Goal: Information Seeking & Learning: Learn about a topic

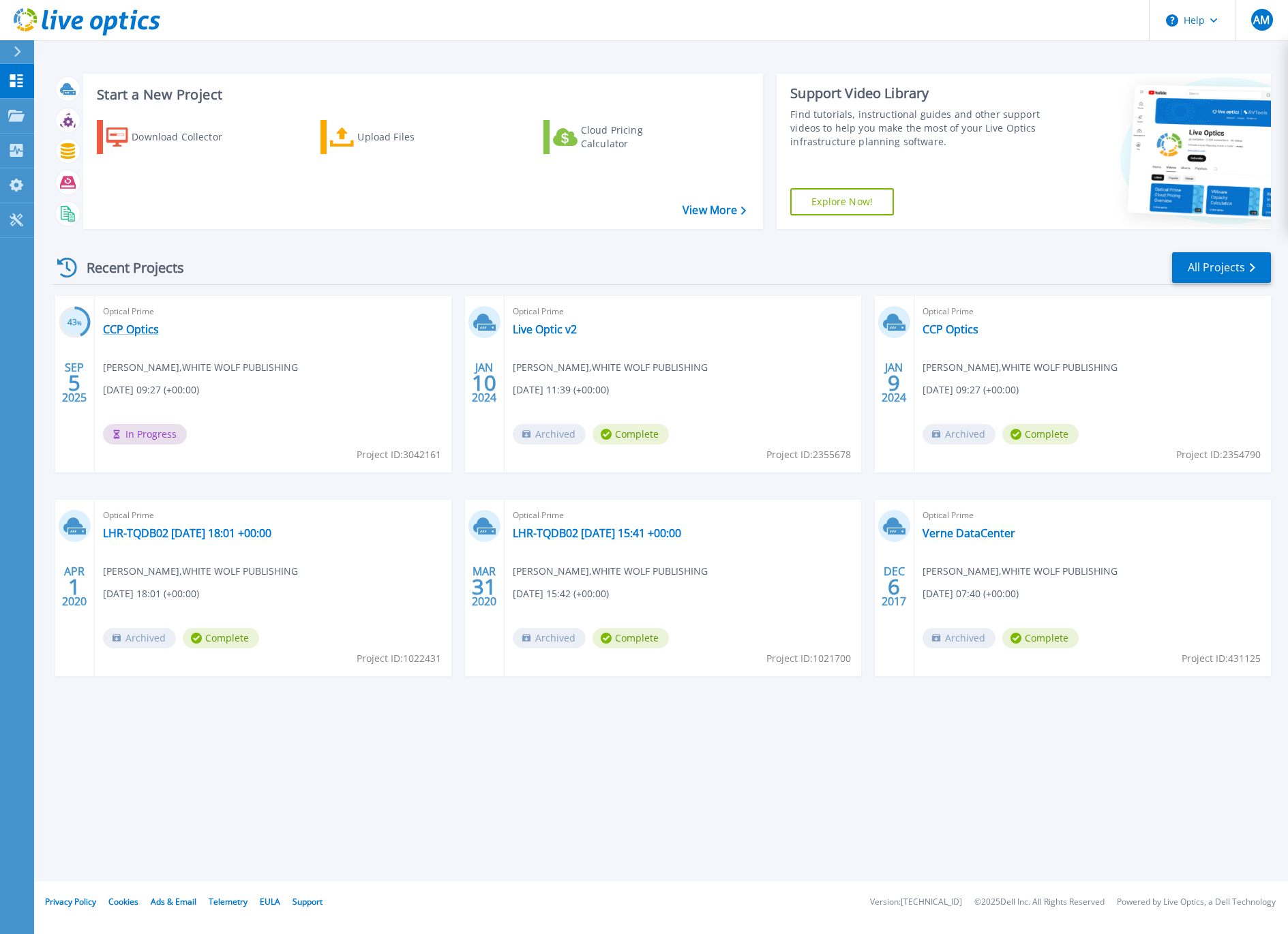
click at [140, 331] on link "CCP Optics" at bounding box center [131, 329] width 56 height 14
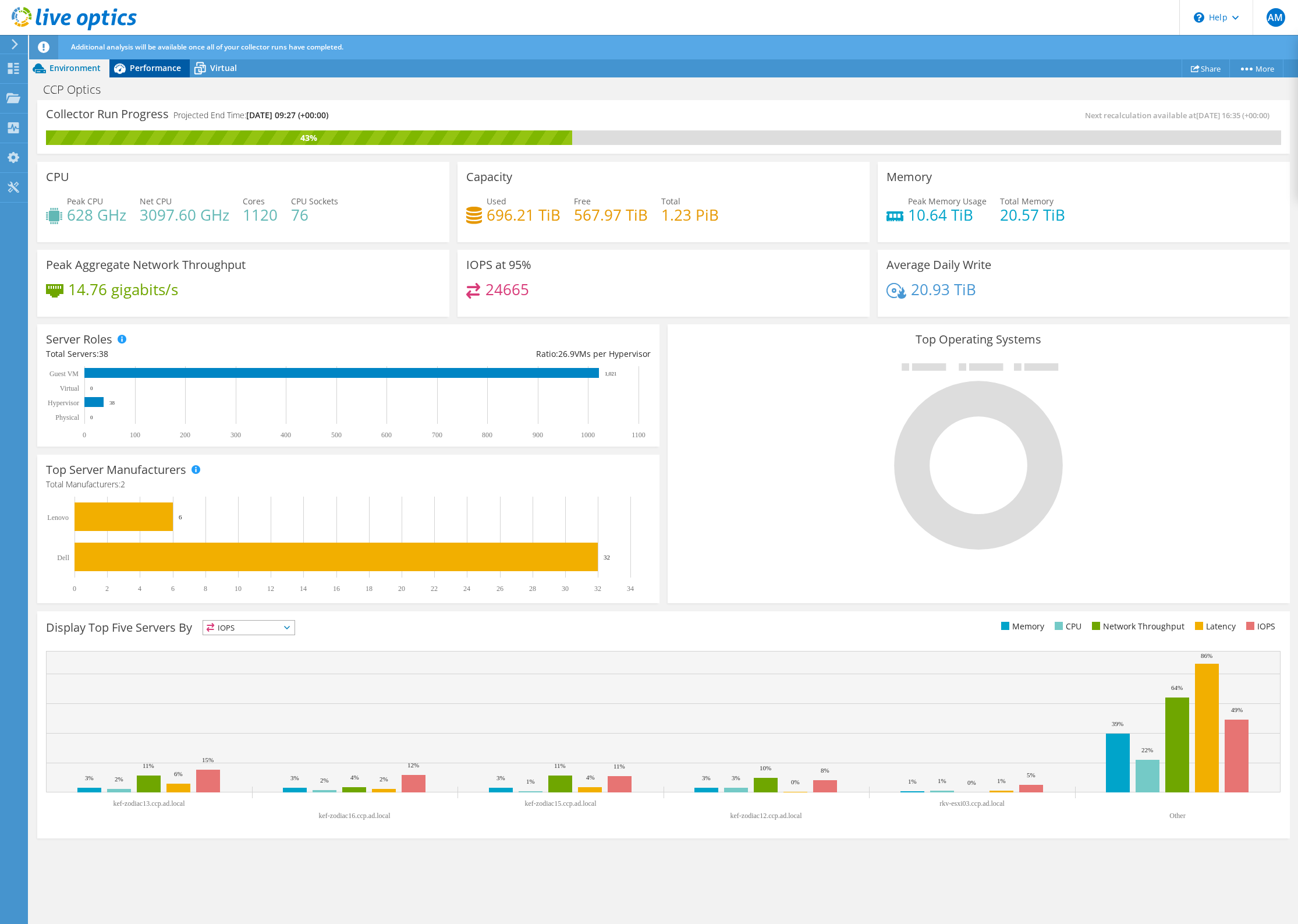
click at [142, 67] on span "Performance" at bounding box center [155, 68] width 51 height 11
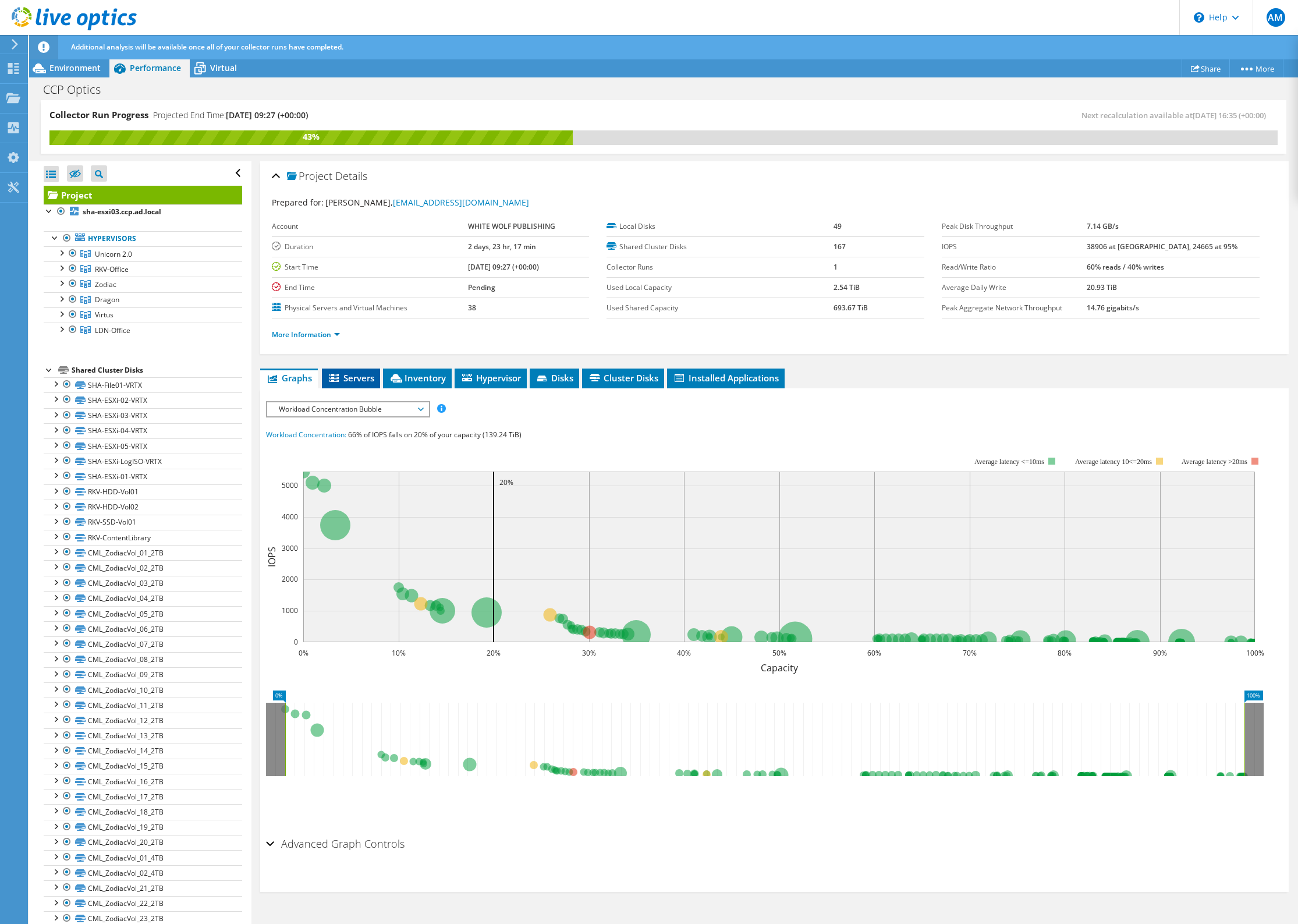
click at [356, 380] on span "Servers" at bounding box center [351, 378] width 46 height 12
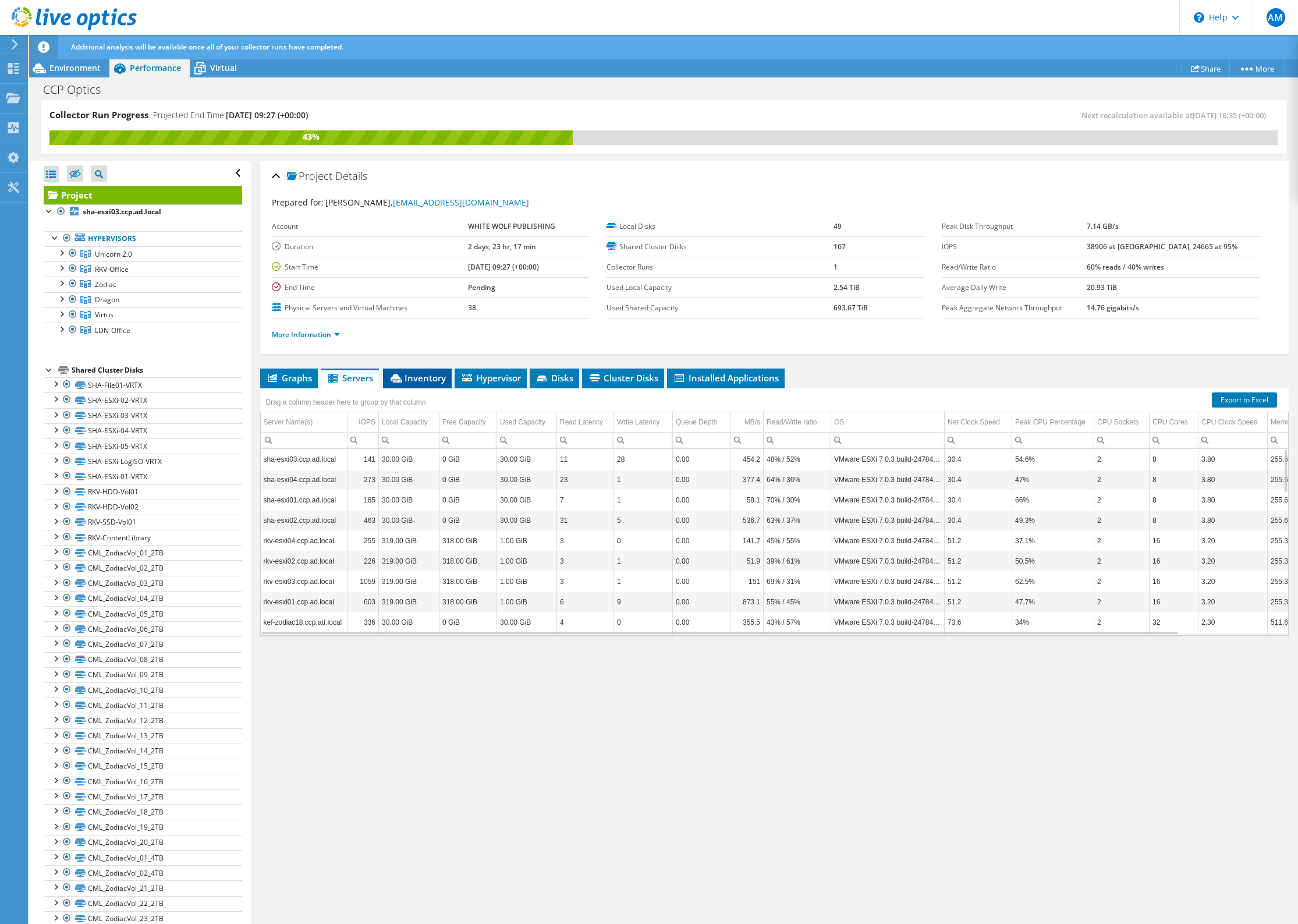
click at [432, 381] on span "Inventory" at bounding box center [417, 378] width 57 height 12
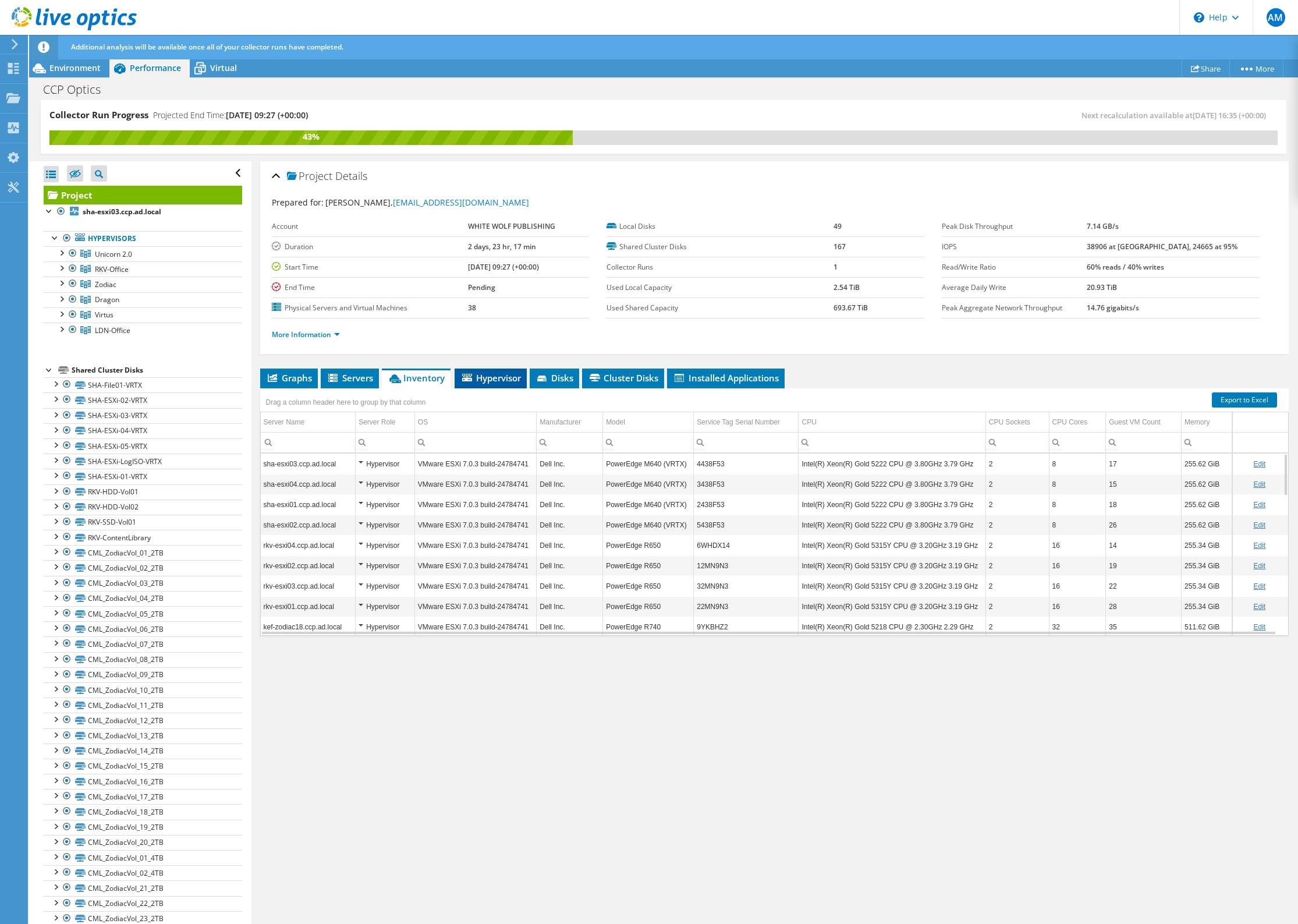
click at [486, 380] on span "Hypervisor" at bounding box center [490, 378] width 61 height 12
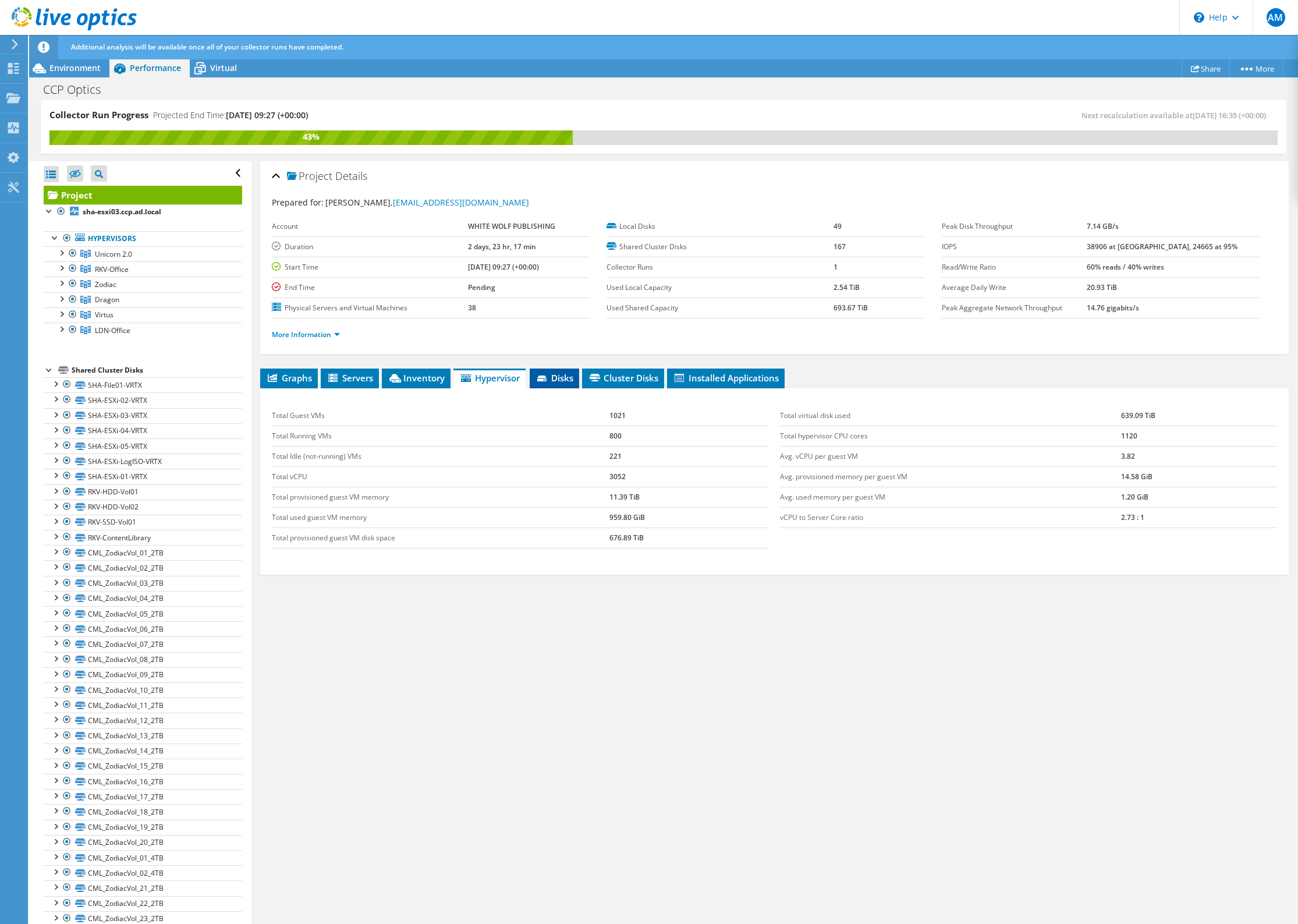
click at [550, 376] on span "Disks" at bounding box center [554, 378] width 38 height 12
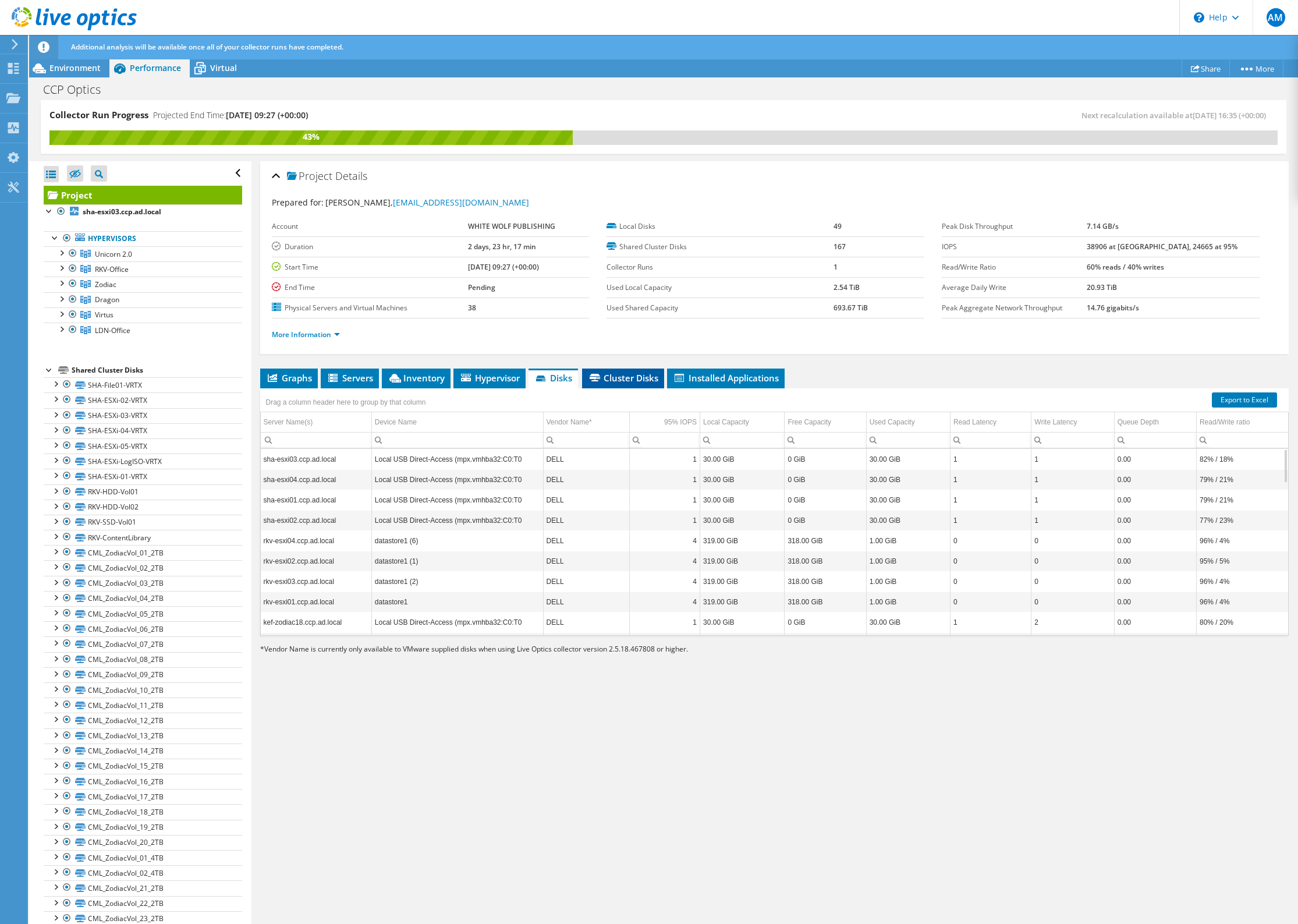
click at [619, 380] on span "Cluster Disks" at bounding box center [623, 378] width 70 height 12
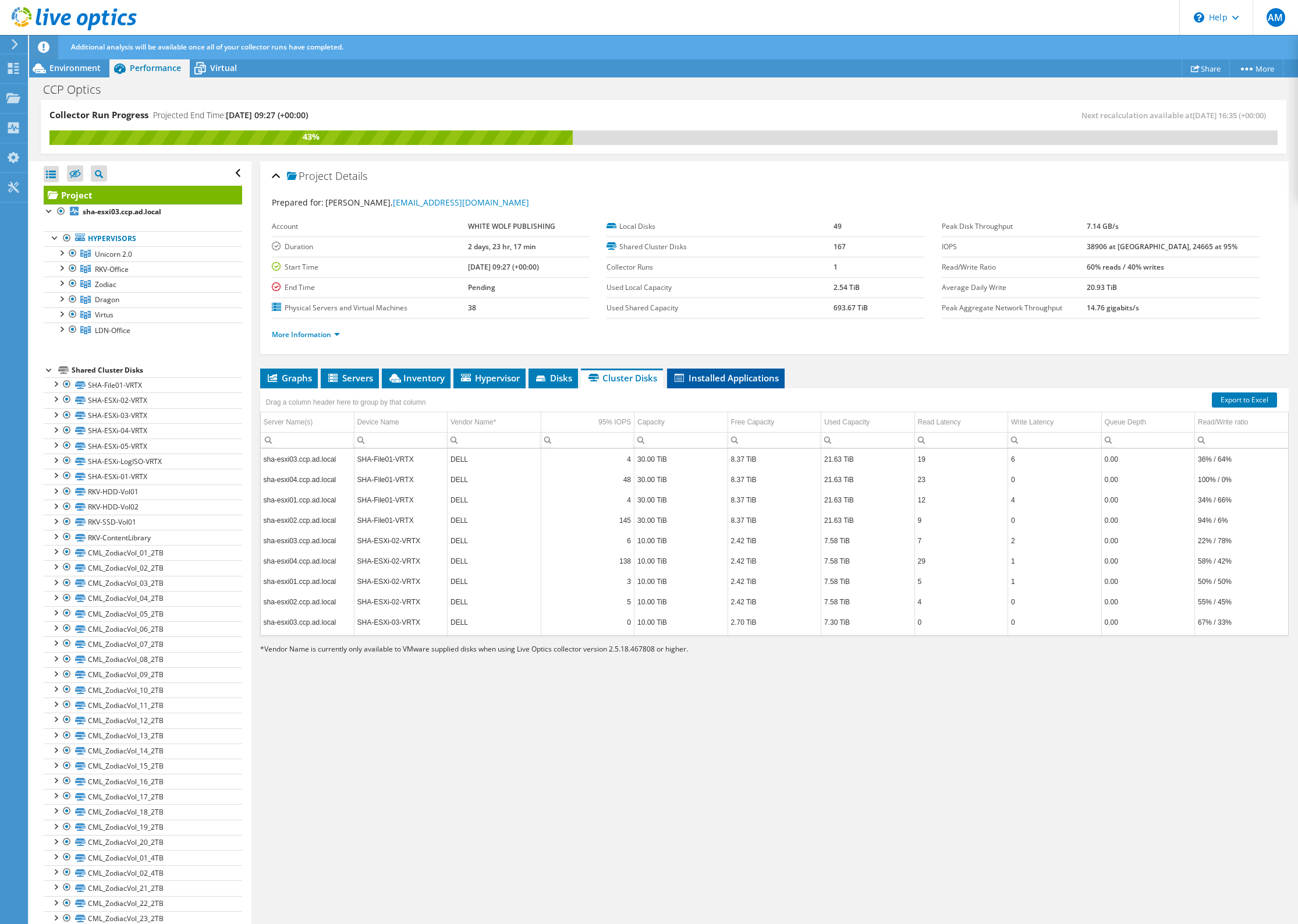
click at [733, 378] on span "Installed Applications" at bounding box center [725, 378] width 106 height 12
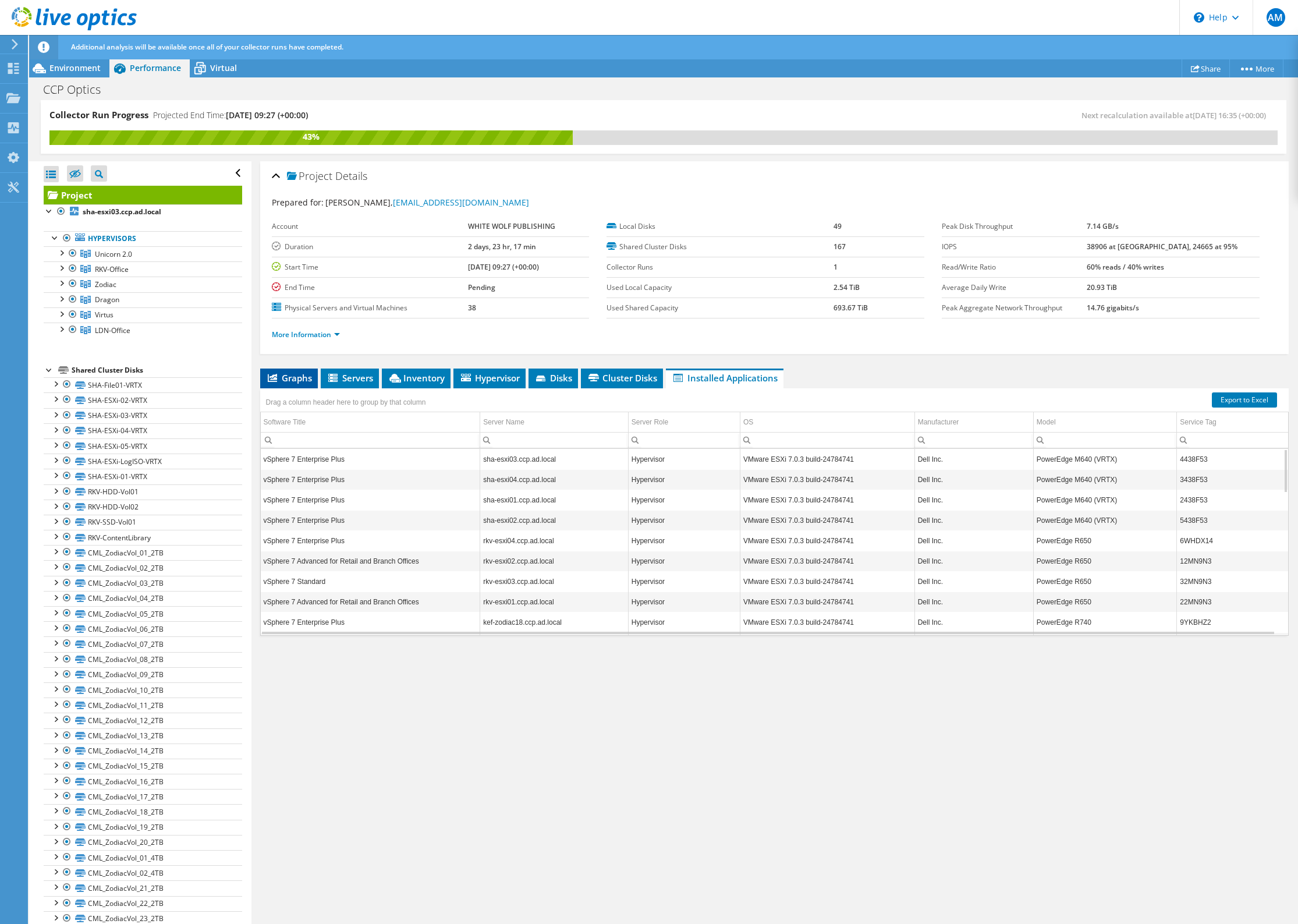
click at [285, 381] on span "Graphs" at bounding box center [288, 378] width 46 height 12
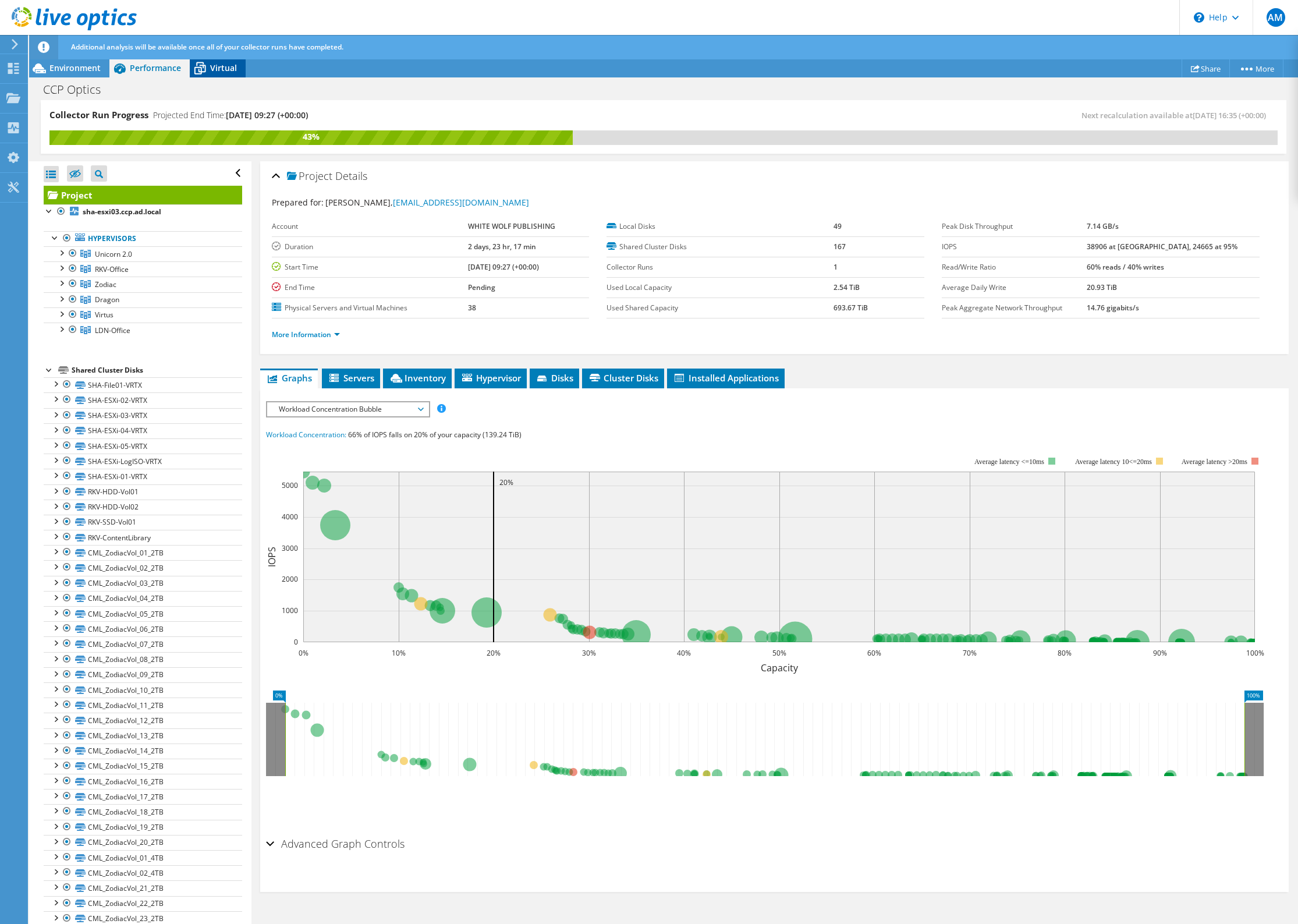
click at [207, 70] on icon at bounding box center [200, 68] width 20 height 20
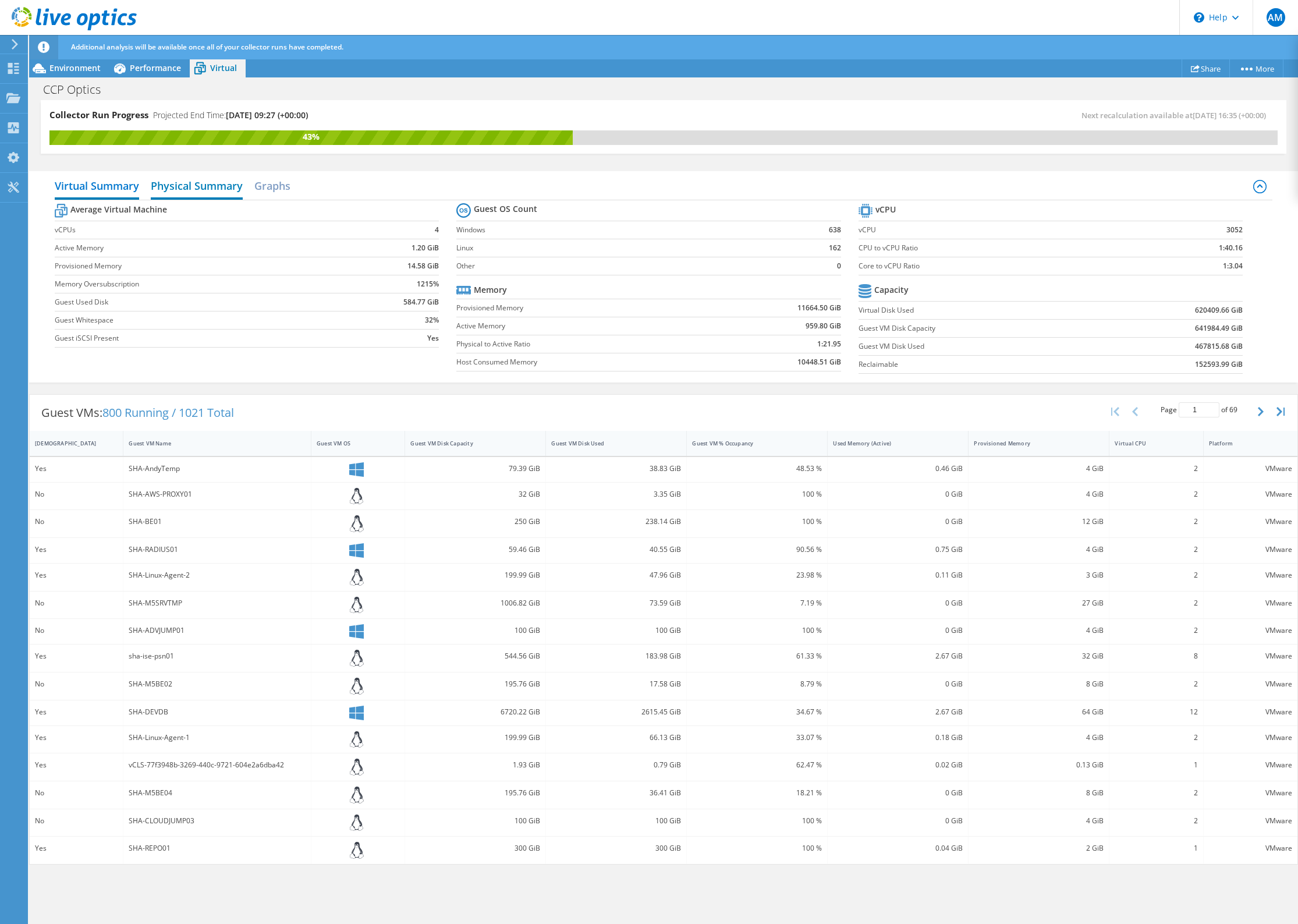
click at [219, 190] on h2 "Physical Summary" at bounding box center [197, 187] width 92 height 26
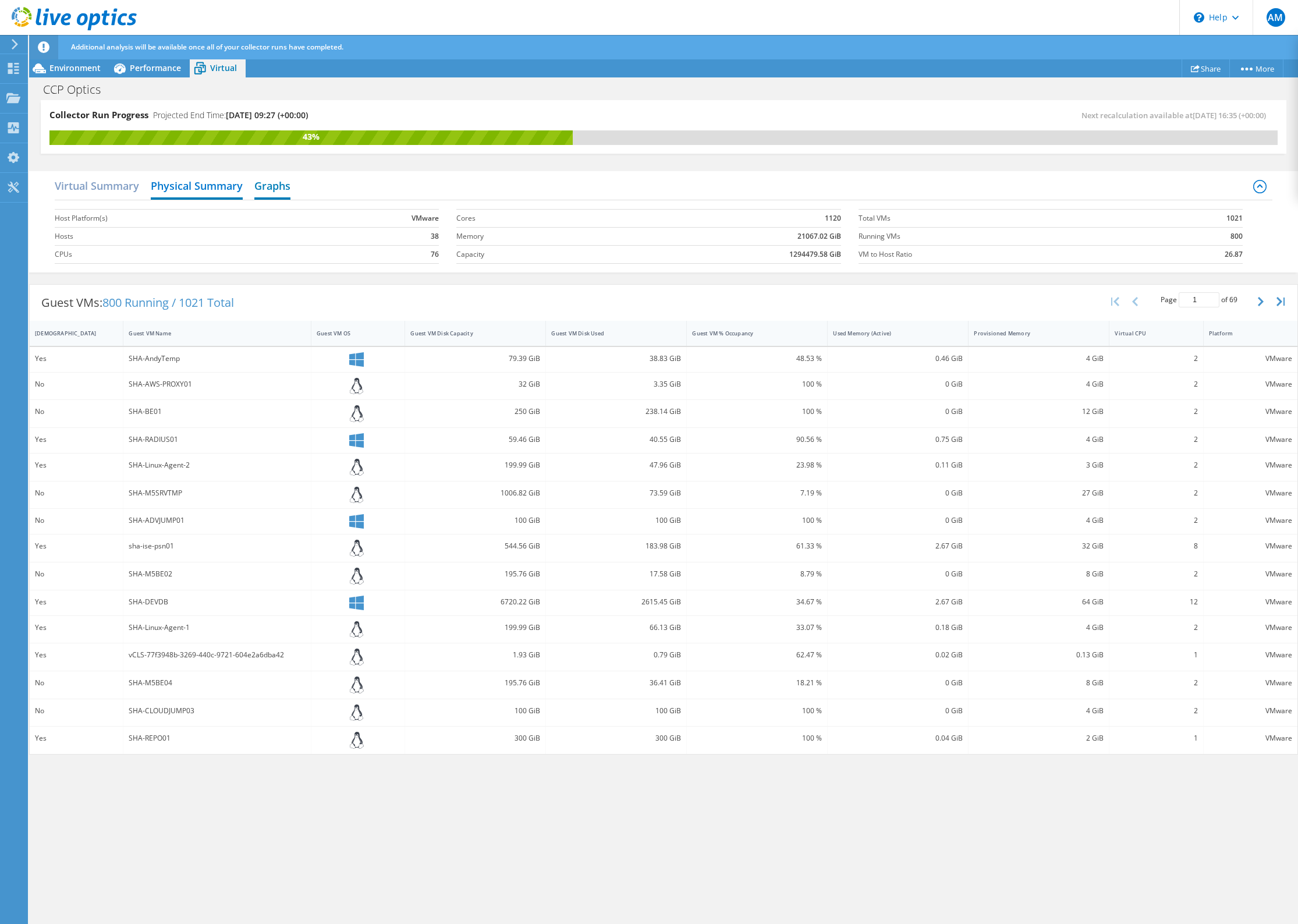
click at [264, 191] on h2 "Graphs" at bounding box center [272, 187] width 36 height 26
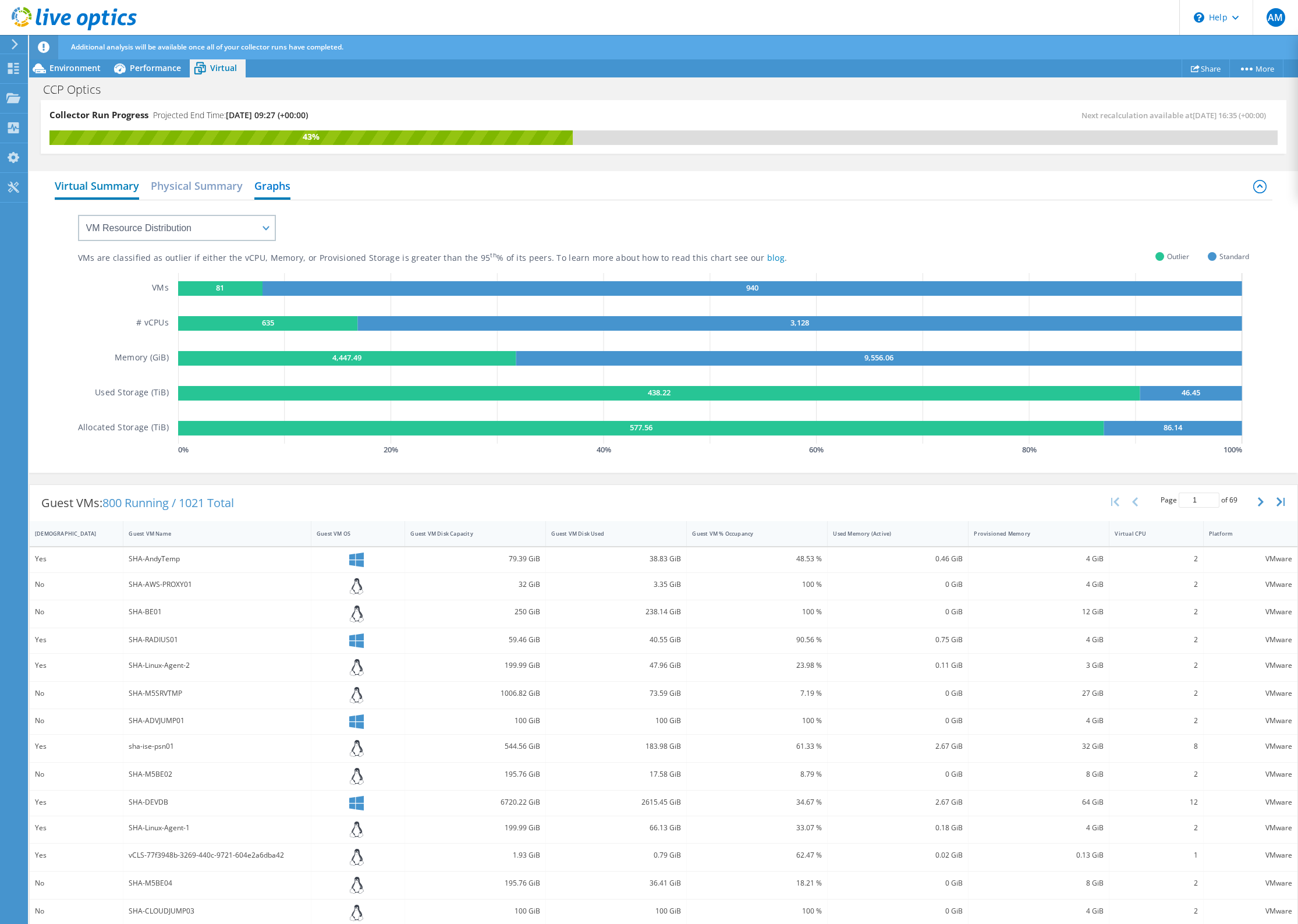
click at [96, 182] on h2 "Virtual Summary" at bounding box center [97, 187] width 84 height 26
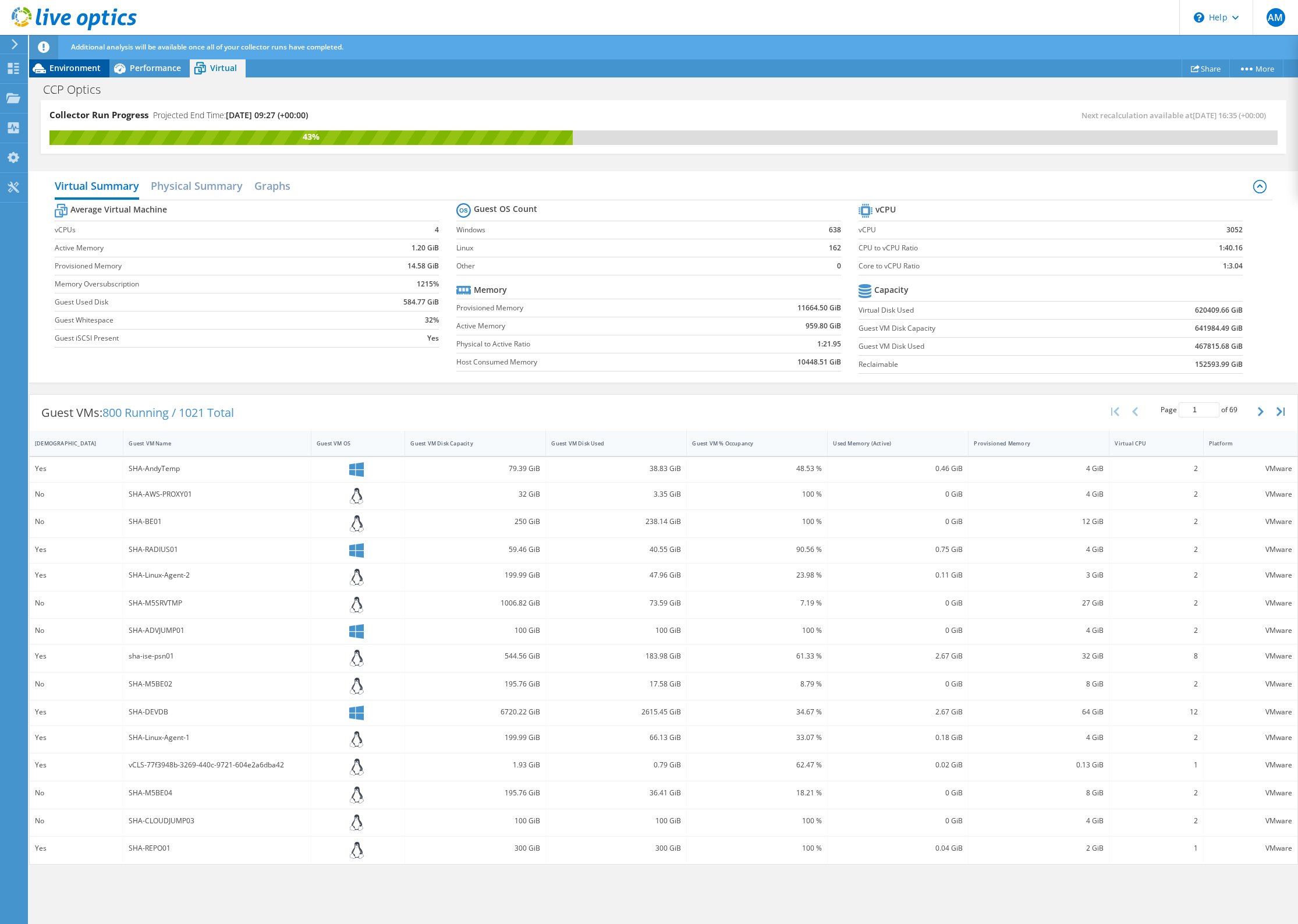
click at [80, 61] on div "Environment" at bounding box center [69, 68] width 80 height 18
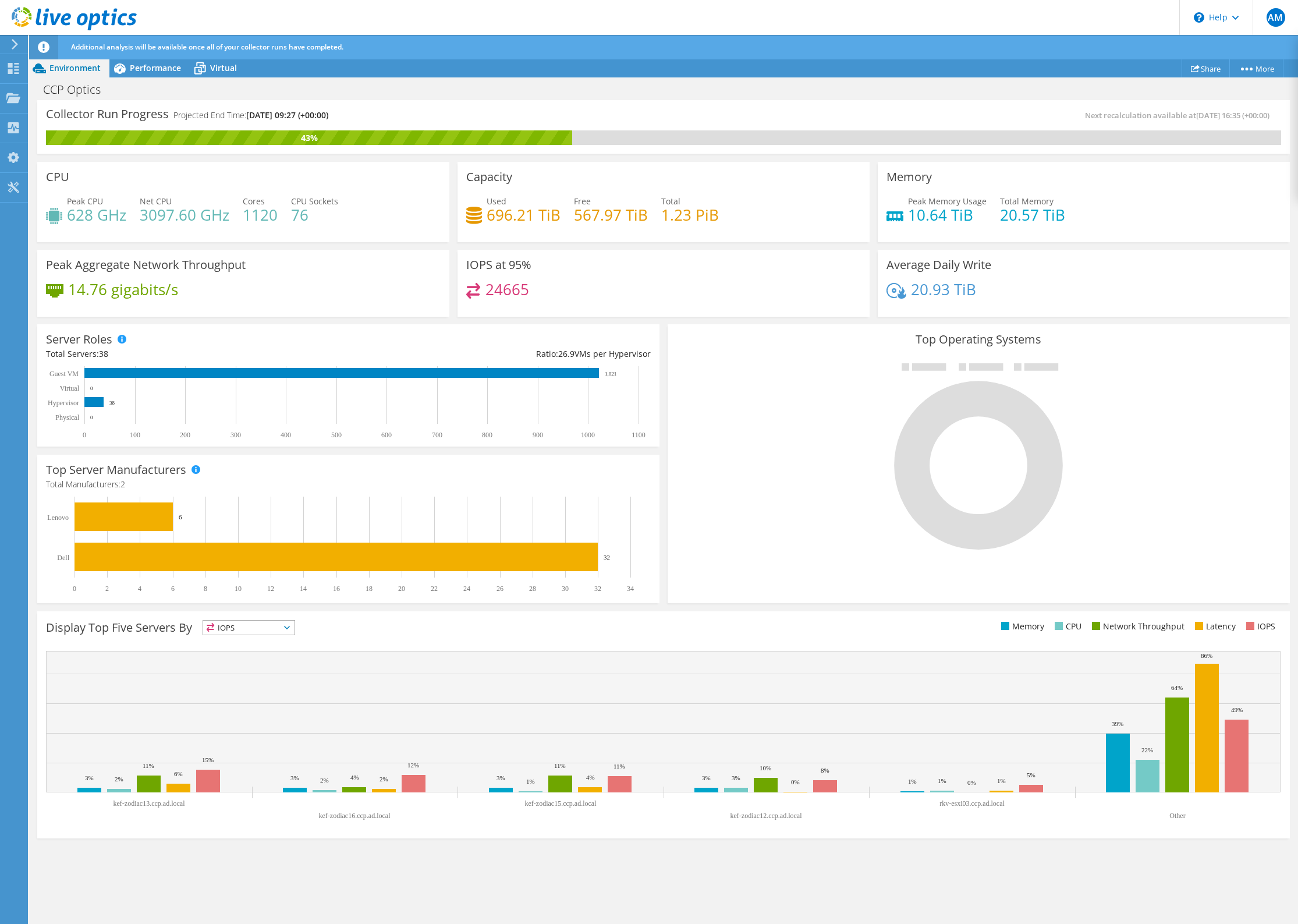
click at [15, 41] on icon at bounding box center [15, 44] width 9 height 10
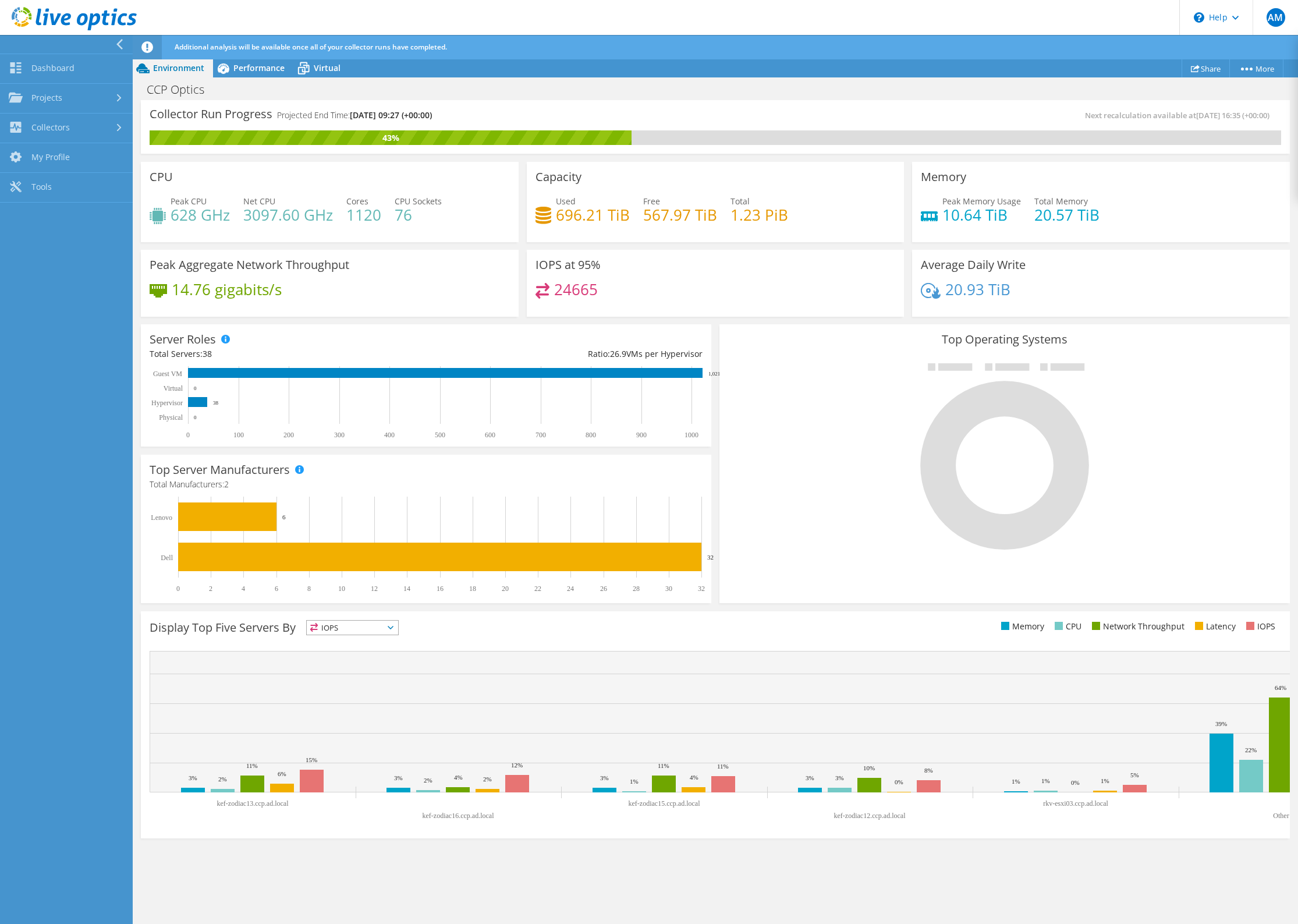
click at [117, 45] on icon at bounding box center [120, 44] width 9 height 10
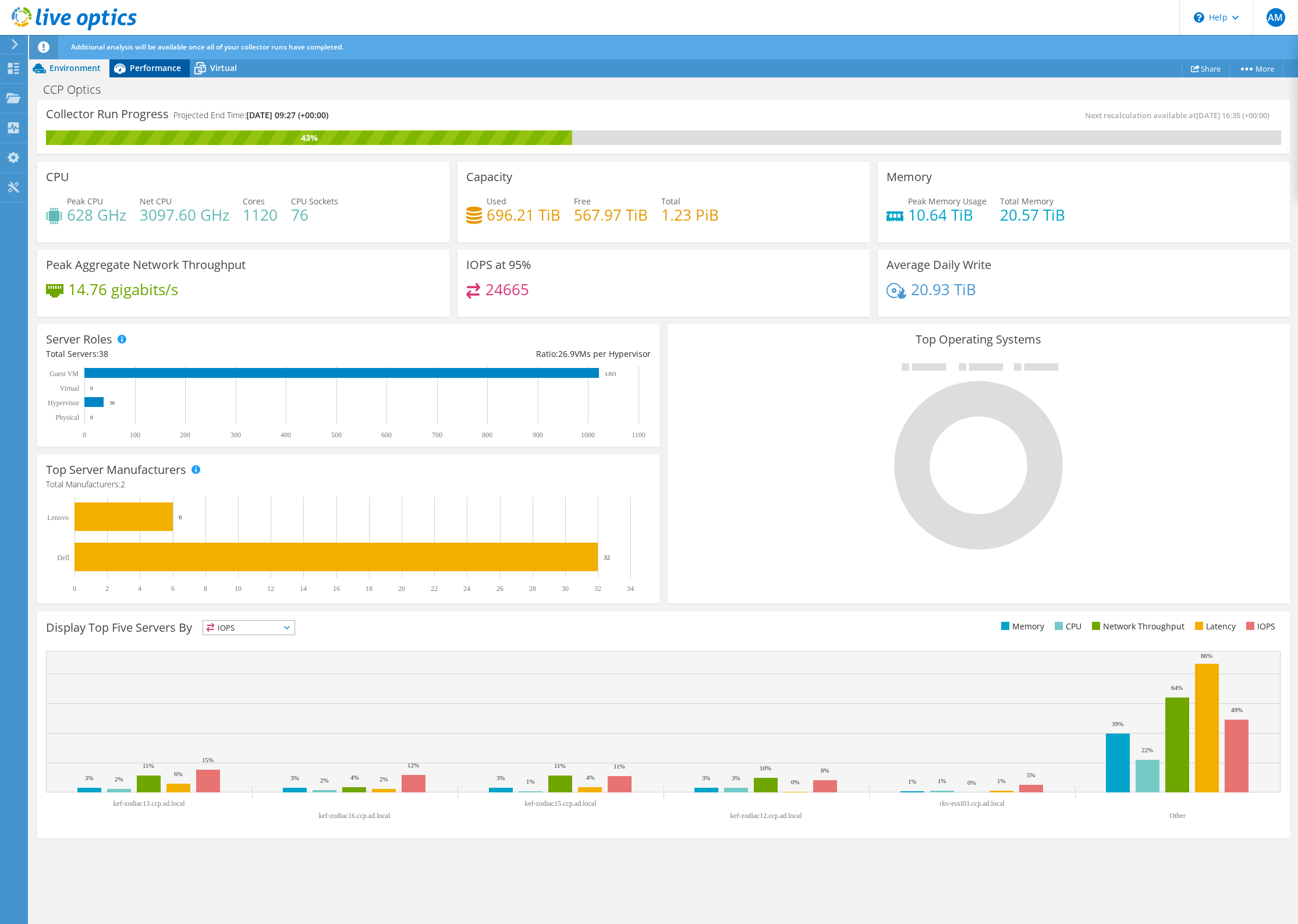
click at [156, 62] on div "Performance" at bounding box center [149, 68] width 80 height 18
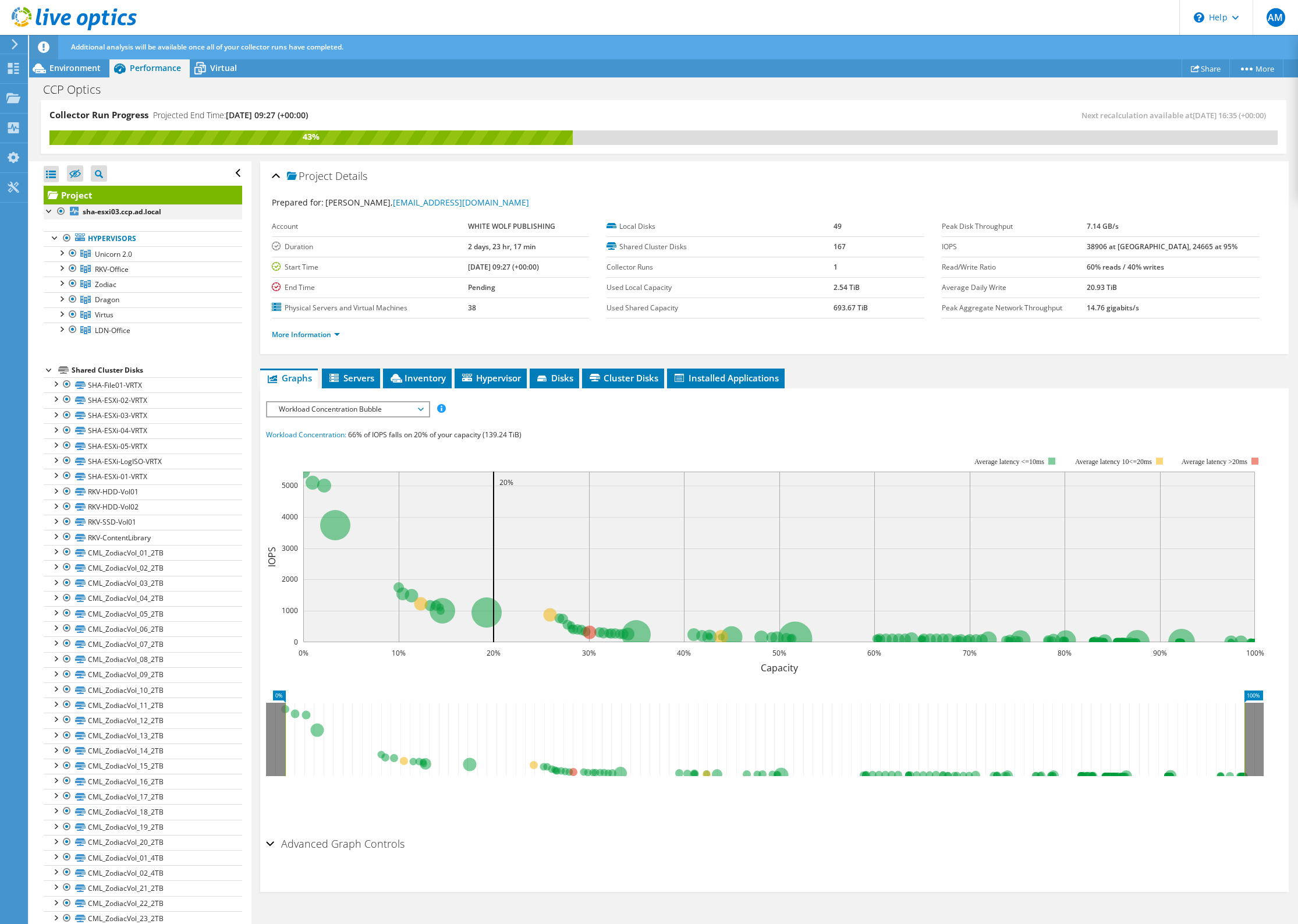
click at [48, 212] on div at bounding box center [49, 210] width 12 height 12
click at [51, 241] on div at bounding box center [49, 239] width 12 height 12
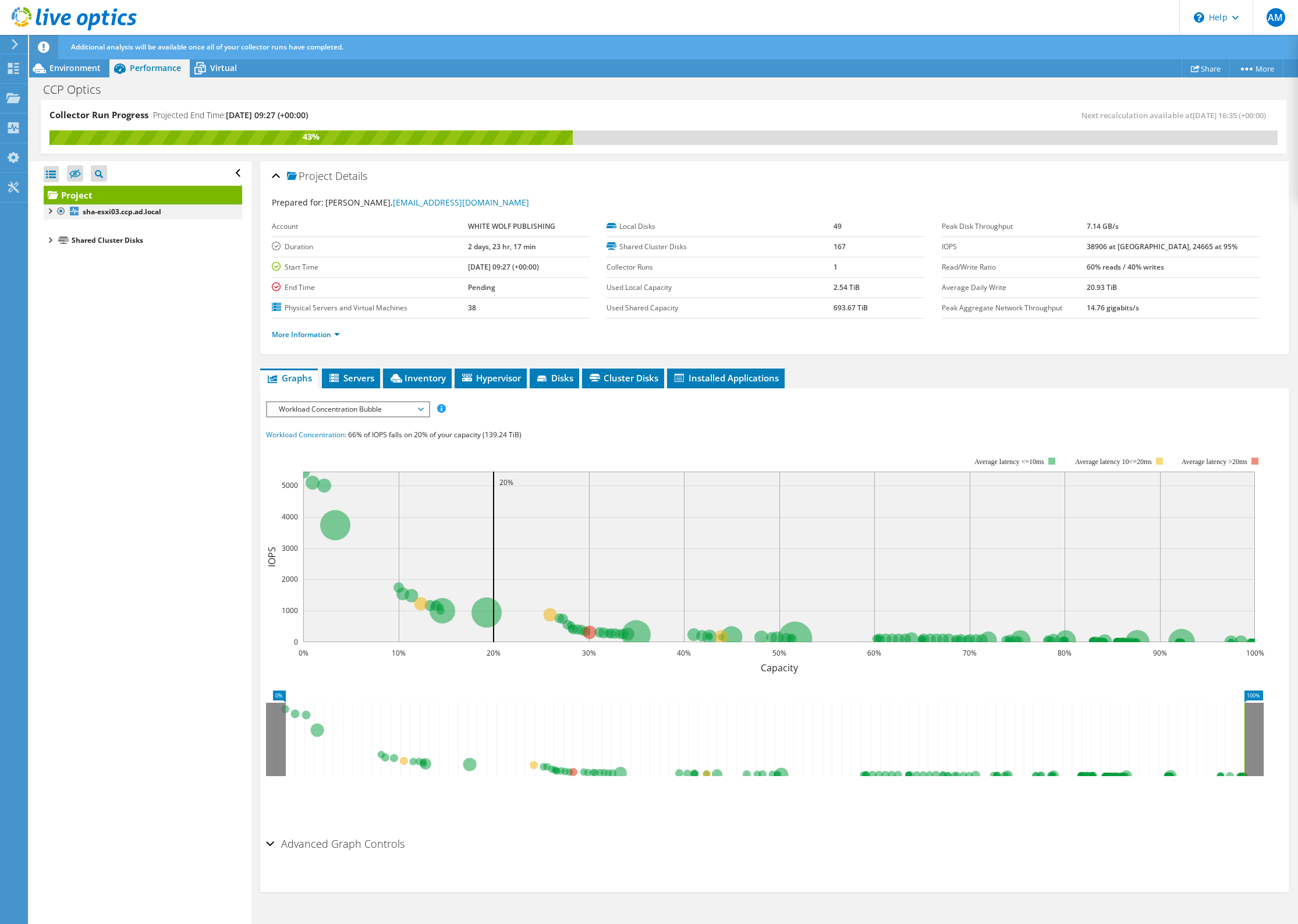
click at [52, 215] on div at bounding box center [49, 210] width 12 height 12
click at [62, 283] on div at bounding box center [61, 282] width 12 height 12
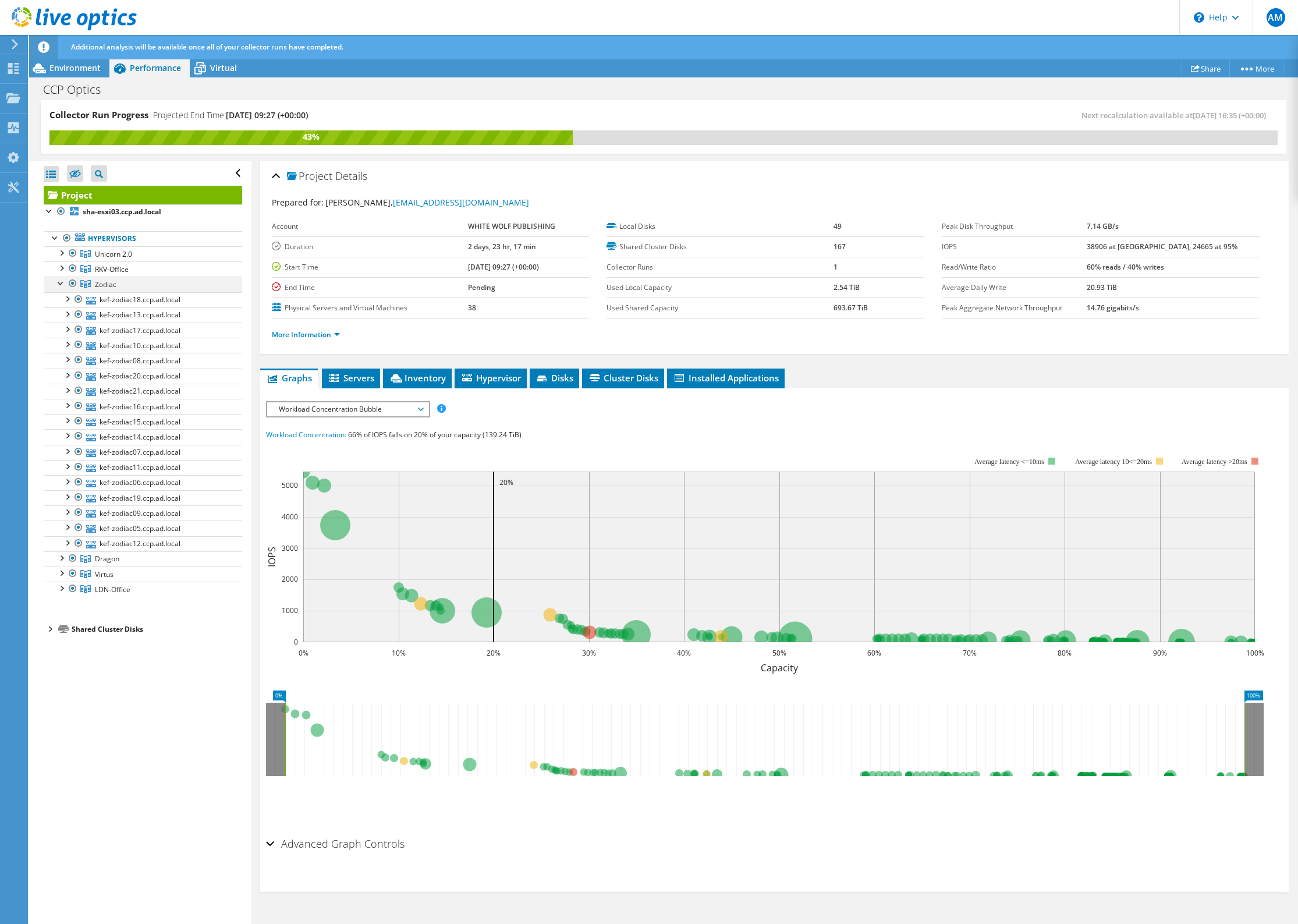
click at [62, 283] on div at bounding box center [61, 282] width 12 height 12
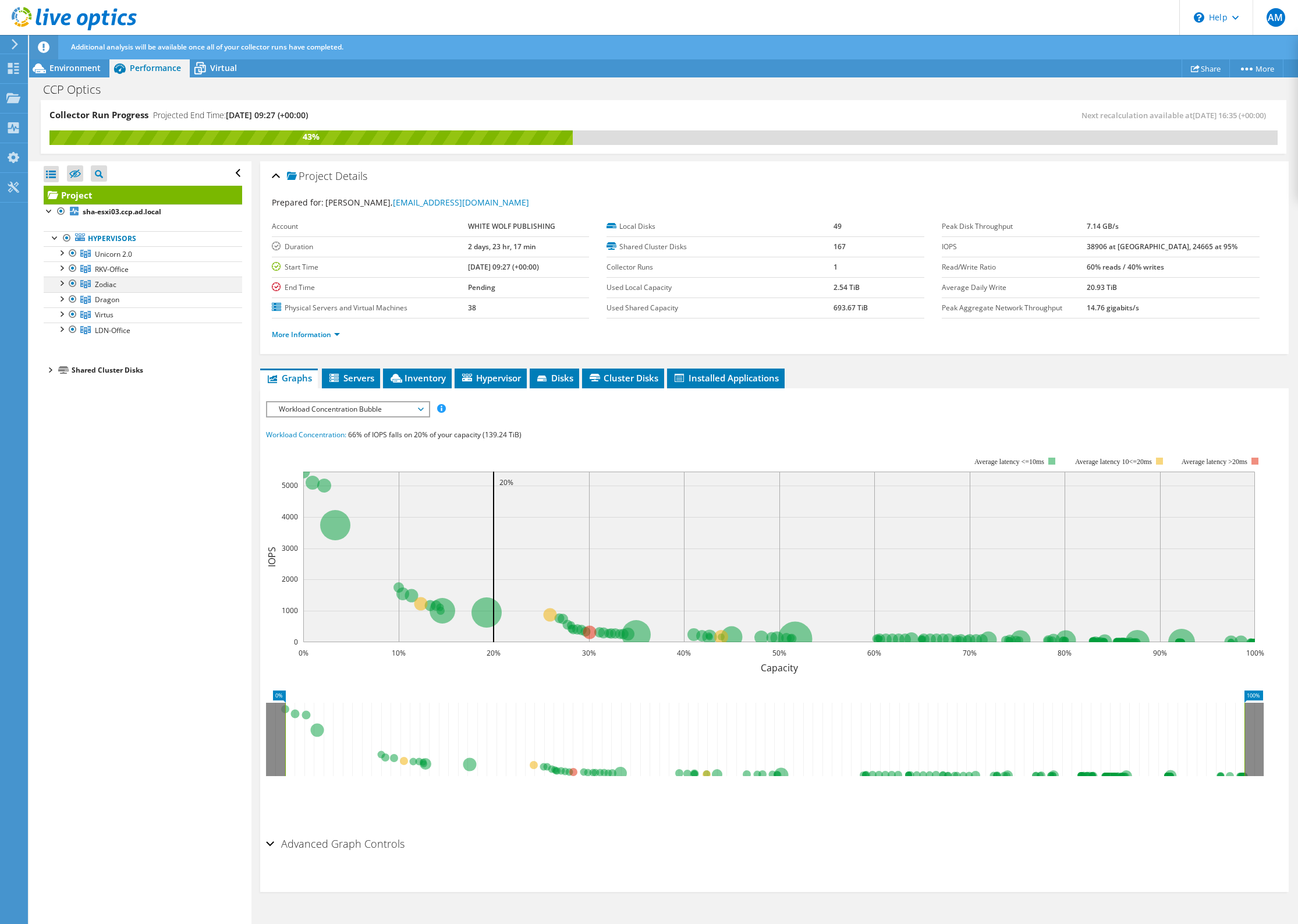
click at [62, 283] on div at bounding box center [61, 282] width 12 height 12
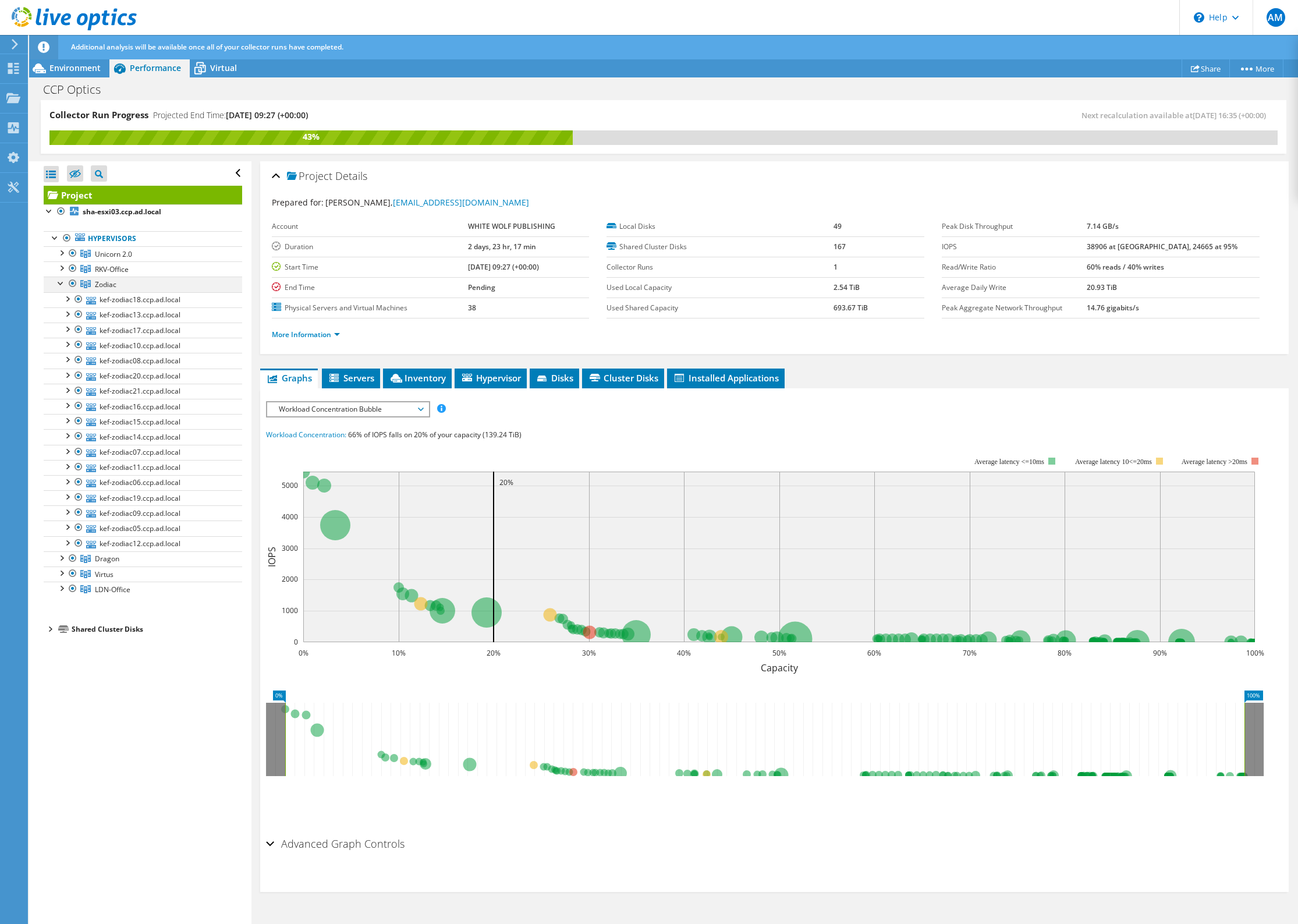
click at [62, 283] on div at bounding box center [61, 282] width 12 height 12
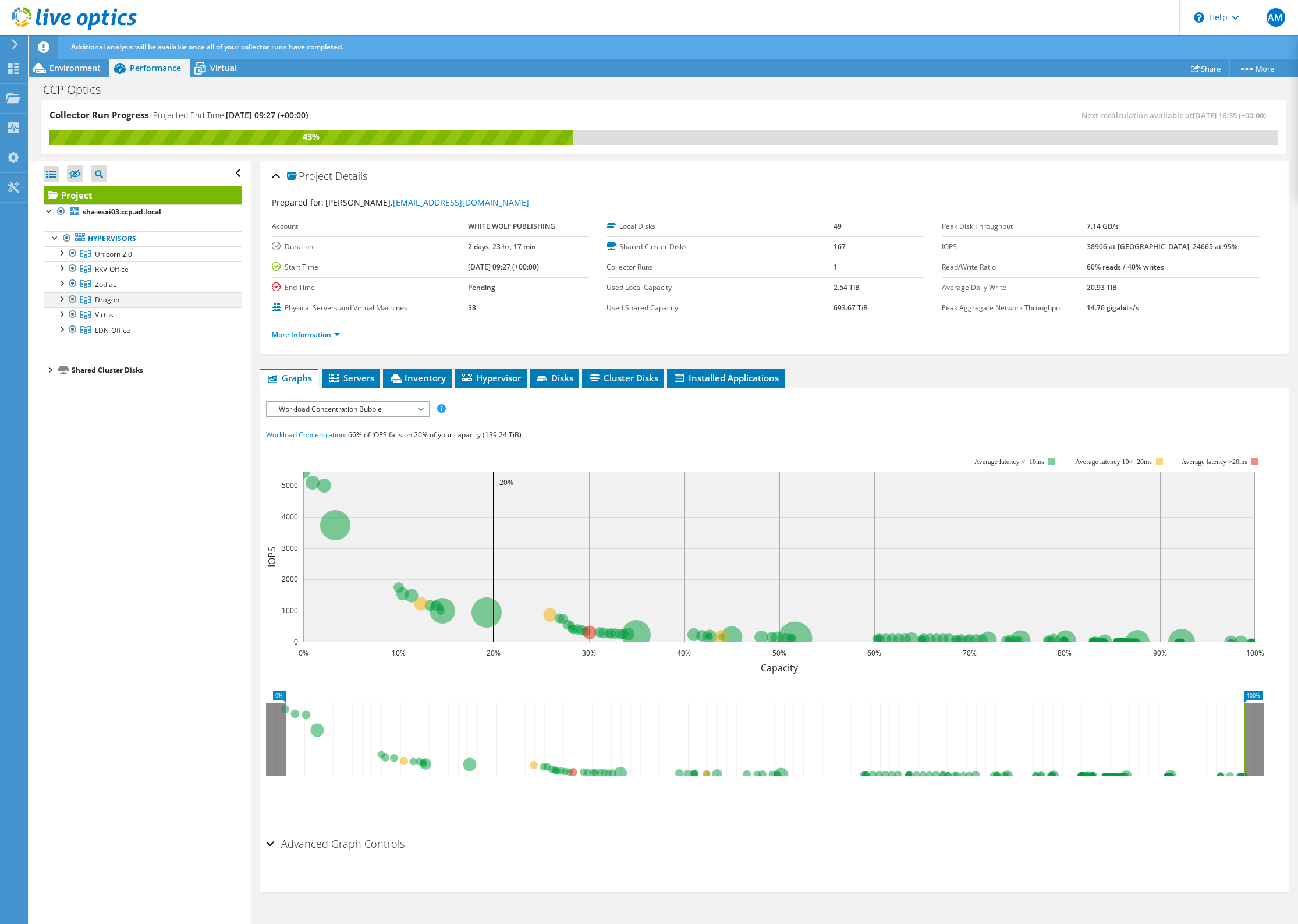
click at [62, 300] on div at bounding box center [61, 298] width 12 height 12
click at [61, 334] on link "LDN-Office" at bounding box center [142, 330] width 199 height 15
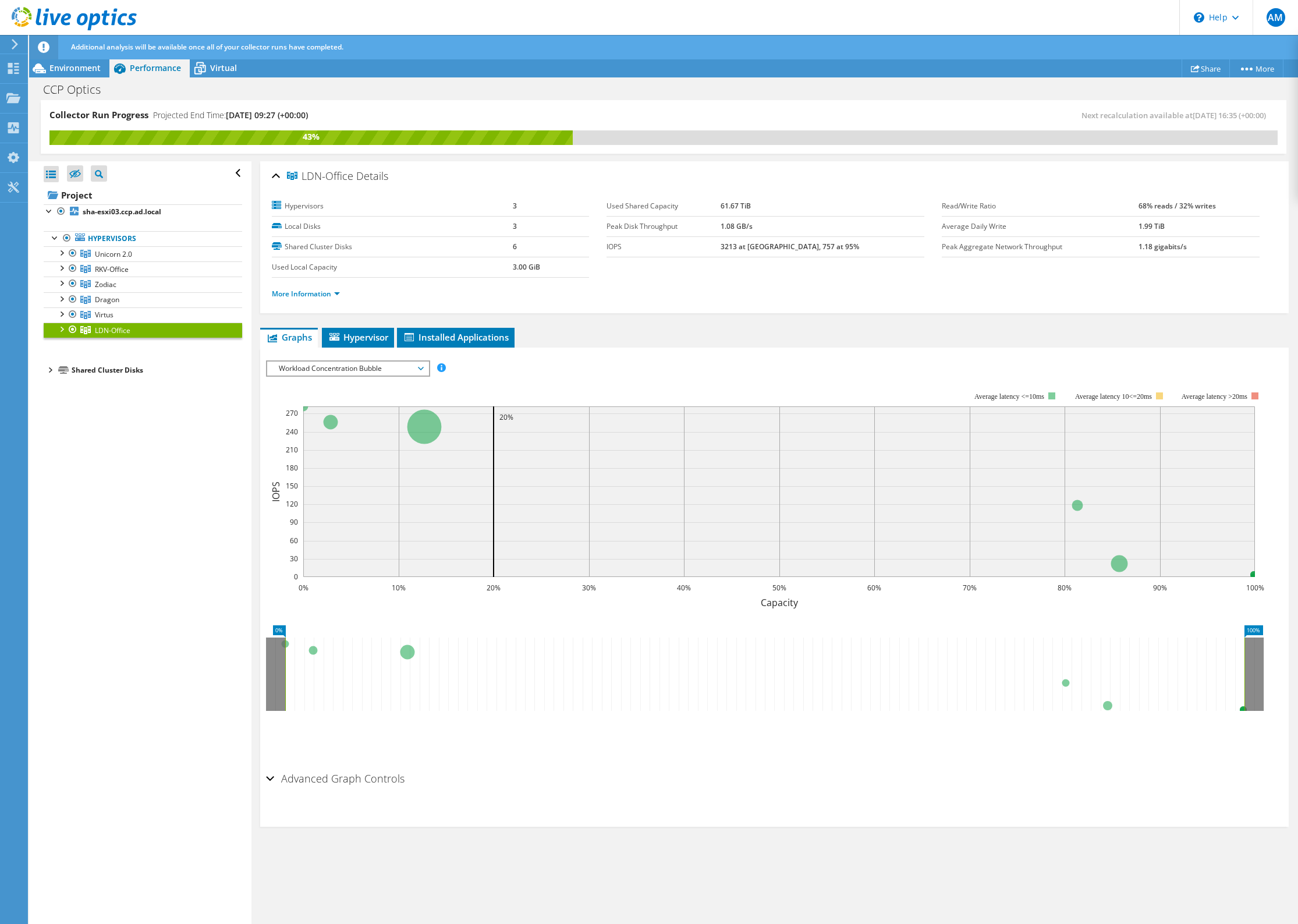
click at [62, 329] on div at bounding box center [61, 328] width 12 height 12
click at [116, 292] on link "Dragon" at bounding box center [142, 299] width 199 height 15
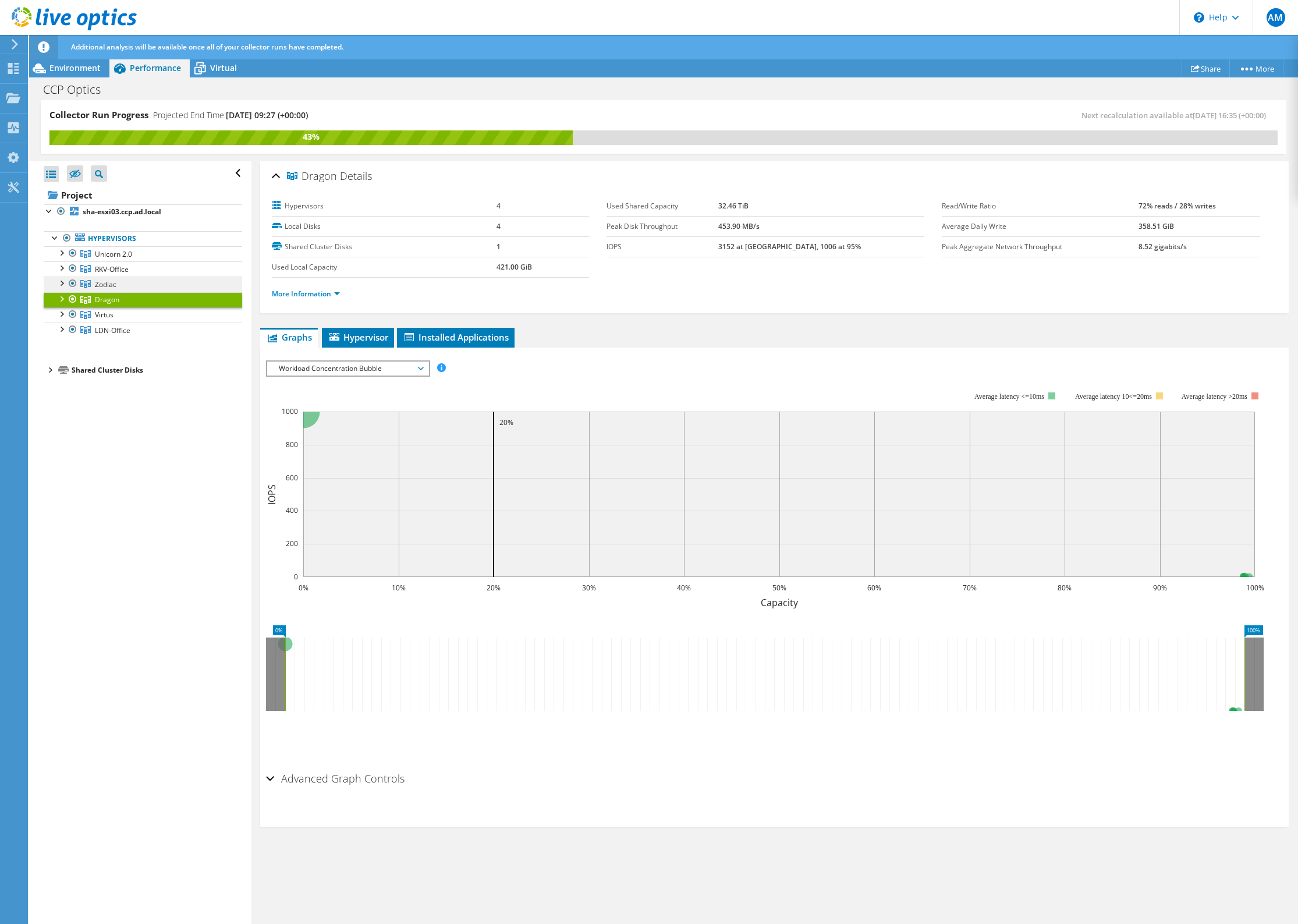
click at [119, 284] on link "Zodiac" at bounding box center [142, 284] width 199 height 15
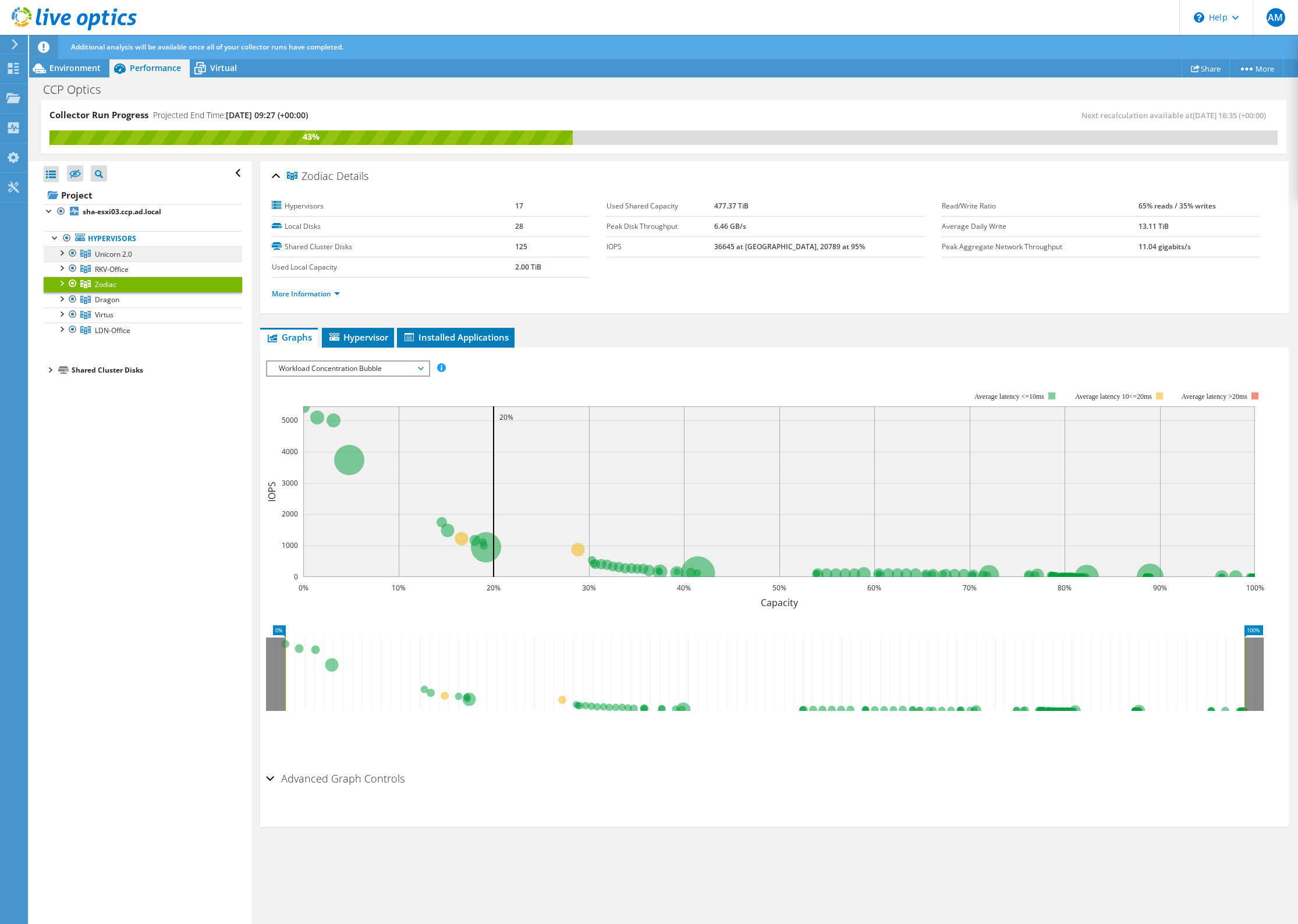
click at [120, 252] on span "Unicorn 2.0" at bounding box center [113, 254] width 37 height 10
